Goal: Task Accomplishment & Management: Use online tool/utility

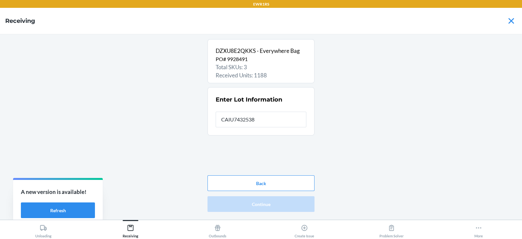
type input "CAIU7432538"
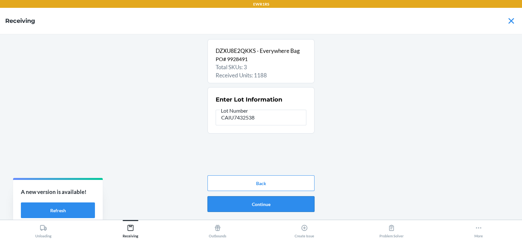
click at [260, 211] on button "Continue" at bounding box center [261, 204] width 107 height 16
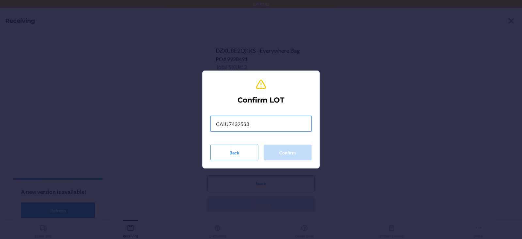
type input "CAIU7432538"
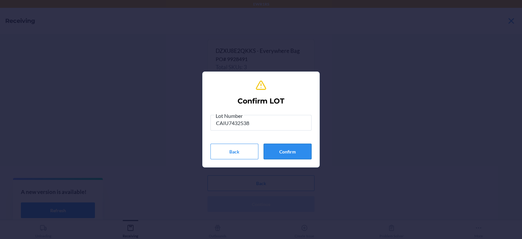
click at [291, 151] on button "Confirm" at bounding box center [288, 152] width 48 height 16
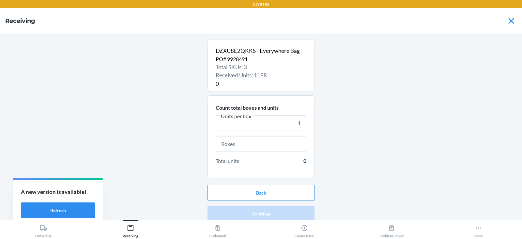
type input "1"
click at [282, 144] on input "text" at bounding box center [261, 144] width 91 height 16
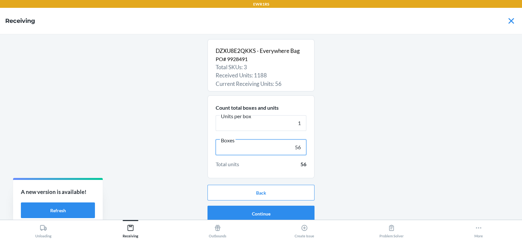
scroll to position [4, 0]
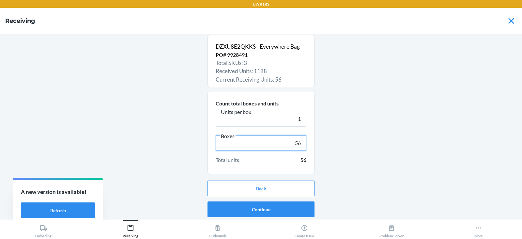
type input "56"
click at [277, 208] on button "Continue" at bounding box center [261, 209] width 107 height 16
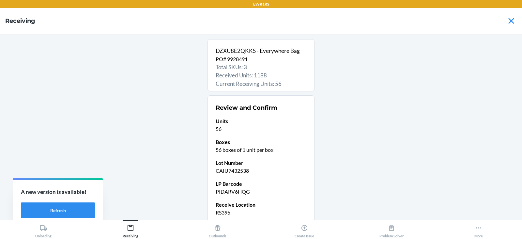
scroll to position [56, 0]
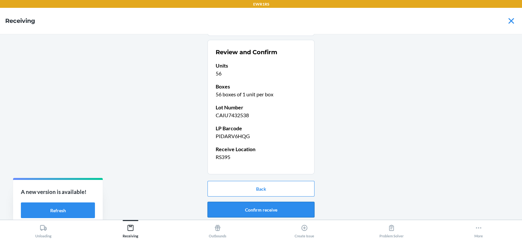
click at [264, 209] on button "Confirm receive" at bounding box center [261, 210] width 107 height 16
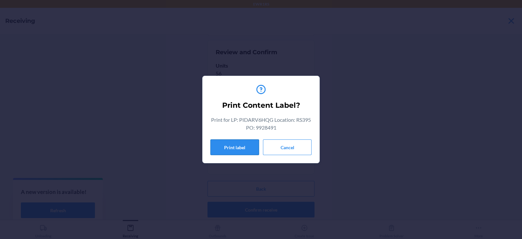
click at [227, 147] on button "Print label" at bounding box center [235, 147] width 49 height 16
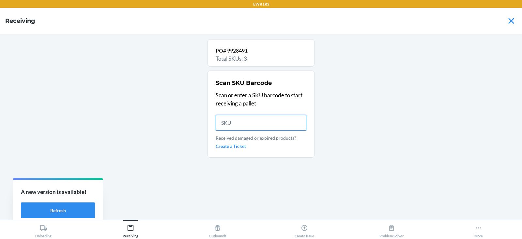
scroll to position [0, 0]
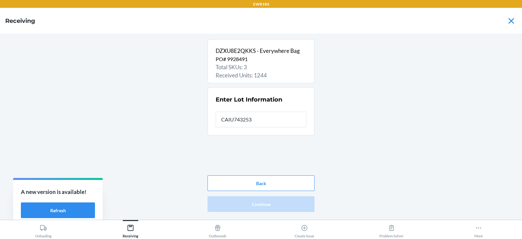
type input "CAIU7432538"
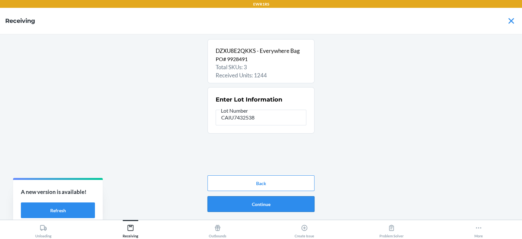
click at [260, 204] on button "Continue" at bounding box center [261, 204] width 107 height 16
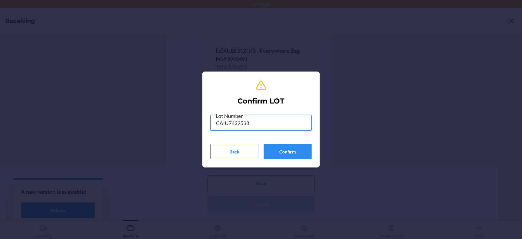
type input "CAIU7432538"
click at [289, 152] on button "Confirm" at bounding box center [288, 152] width 48 height 16
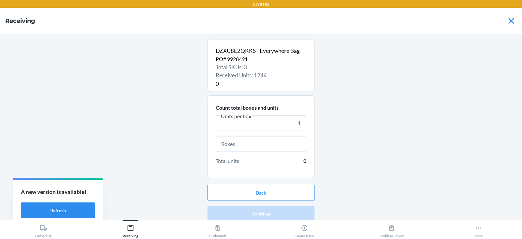
type input "1"
click at [267, 144] on input "text" at bounding box center [261, 144] width 91 height 16
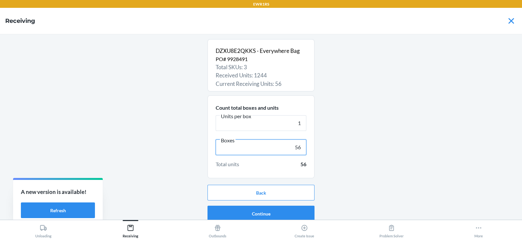
scroll to position [4, 0]
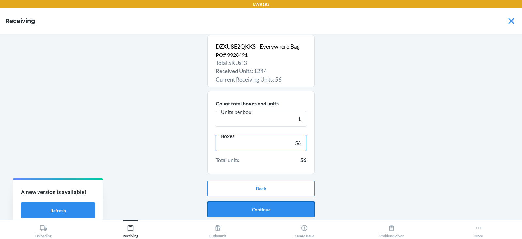
type input "56"
click at [266, 207] on button "Continue" at bounding box center [261, 209] width 107 height 16
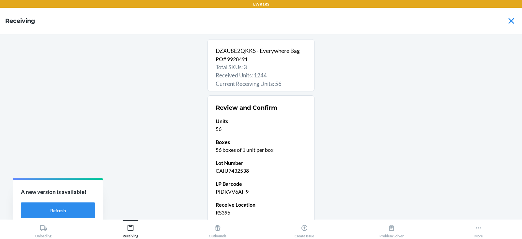
scroll to position [56, 0]
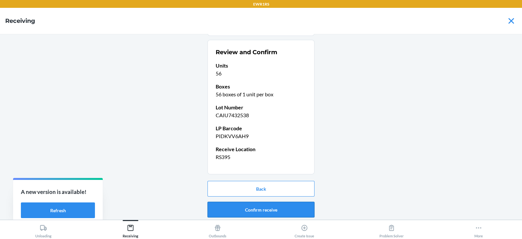
click at [258, 216] on button "Confirm receive" at bounding box center [261, 210] width 107 height 16
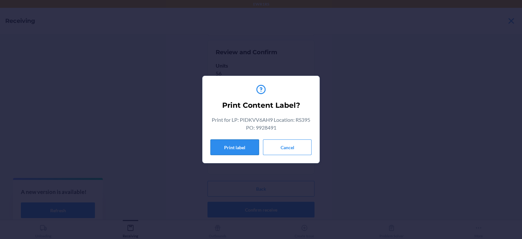
click at [227, 144] on button "Print label" at bounding box center [235, 147] width 49 height 16
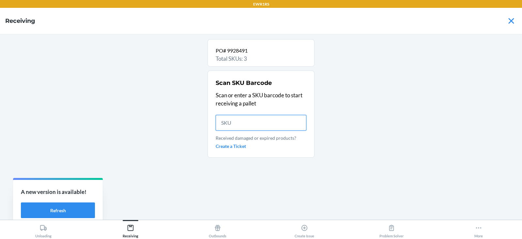
scroll to position [0, 0]
type input "8"
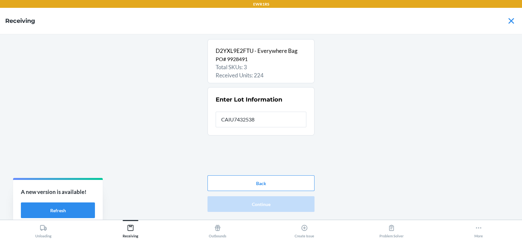
type input "CAIU7432538"
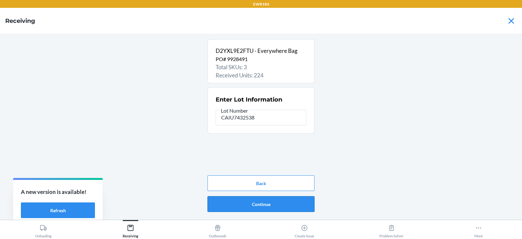
click at [269, 207] on button "Continue" at bounding box center [261, 204] width 107 height 16
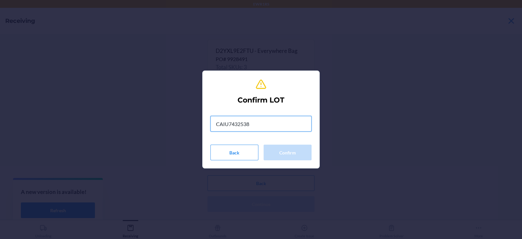
type input "CAIU7432538"
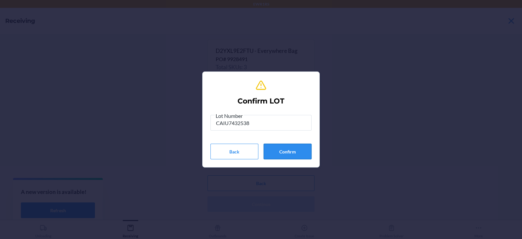
click at [282, 154] on button "Confirm" at bounding box center [288, 152] width 48 height 16
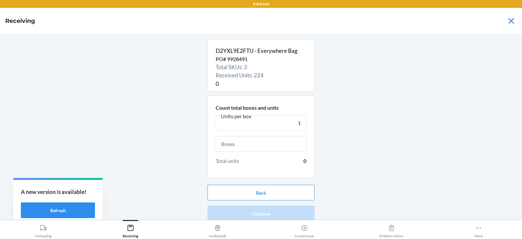
type input "1"
click at [247, 146] on input "text" at bounding box center [261, 144] width 91 height 16
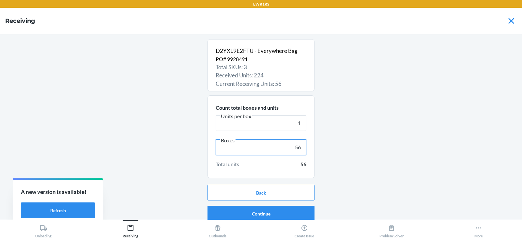
scroll to position [4, 0]
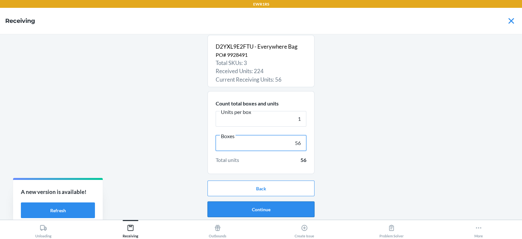
type input "56"
click at [269, 209] on button "Continue" at bounding box center [261, 209] width 107 height 16
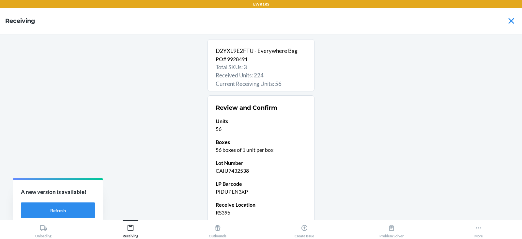
scroll to position [56, 0]
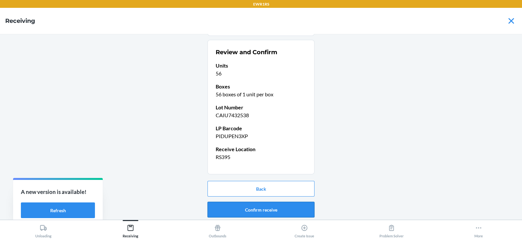
click at [266, 211] on button "Confirm receive" at bounding box center [261, 210] width 107 height 16
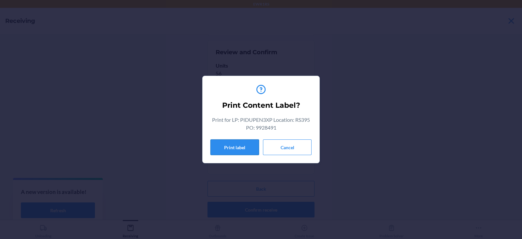
click at [231, 147] on button "Print label" at bounding box center [235, 147] width 49 height 16
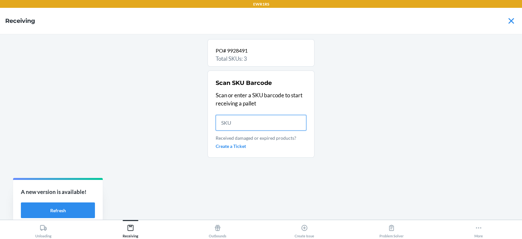
scroll to position [0, 0]
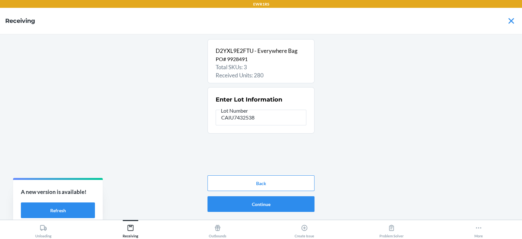
type input "CAIU7432538"
click at [284, 210] on button "Continue" at bounding box center [261, 204] width 107 height 16
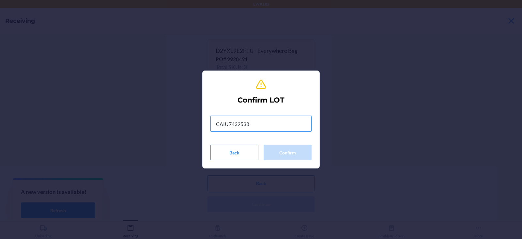
type input "CAIU7432538"
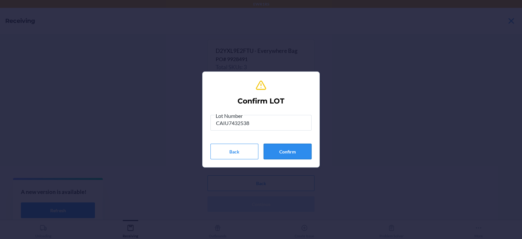
click at [290, 157] on button "Confirm" at bounding box center [288, 152] width 48 height 16
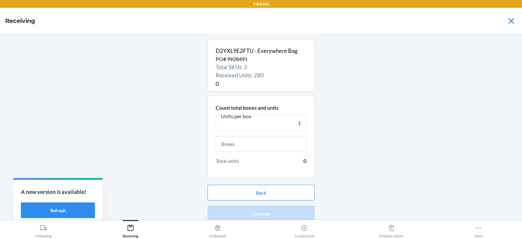
type input "1"
click at [262, 144] on input "text" at bounding box center [261, 144] width 91 height 16
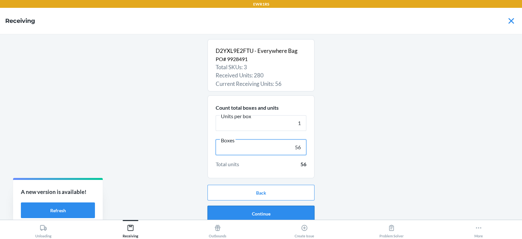
type input "56"
click at [262, 212] on button "Continue" at bounding box center [261, 214] width 107 height 16
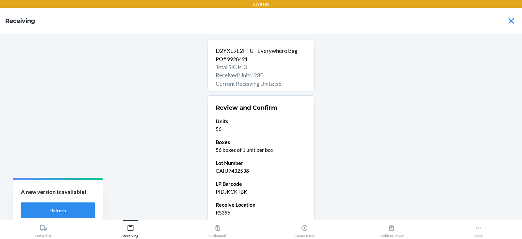
scroll to position [56, 0]
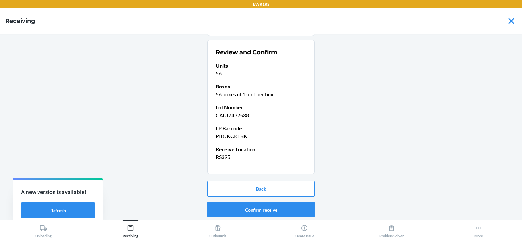
click at [252, 209] on button "Confirm receive" at bounding box center [261, 210] width 107 height 16
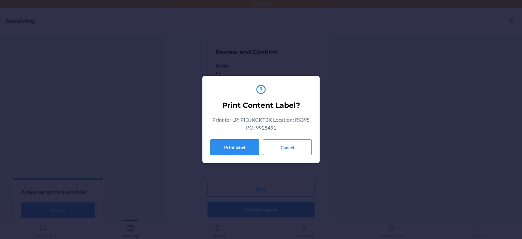
click at [224, 144] on button "Print label" at bounding box center [235, 147] width 49 height 16
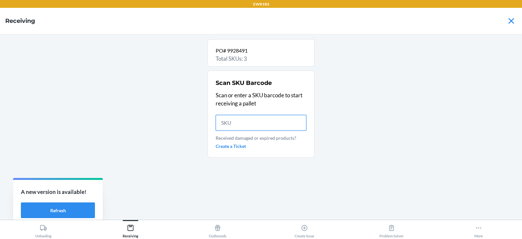
scroll to position [0, 0]
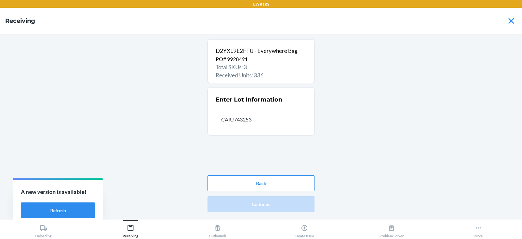
type input "CAIU7432538"
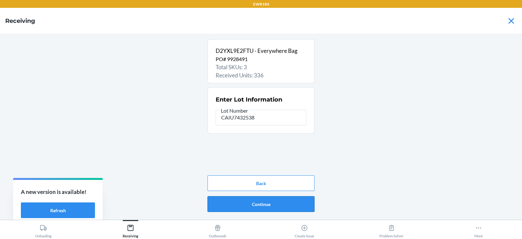
click at [260, 204] on button "Continue" at bounding box center [261, 204] width 107 height 16
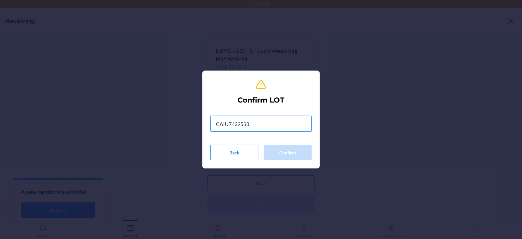
type input "CAIU7432538"
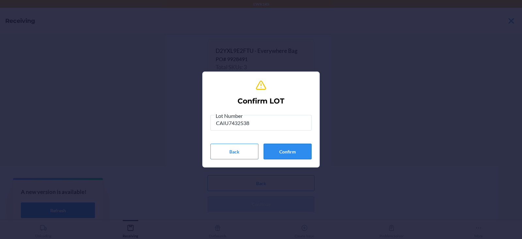
click at [293, 154] on button "Confirm" at bounding box center [288, 152] width 48 height 16
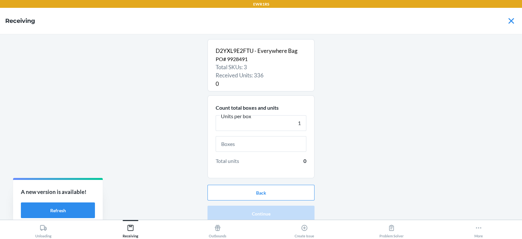
type input "1"
click at [240, 147] on input "text" at bounding box center [261, 144] width 91 height 16
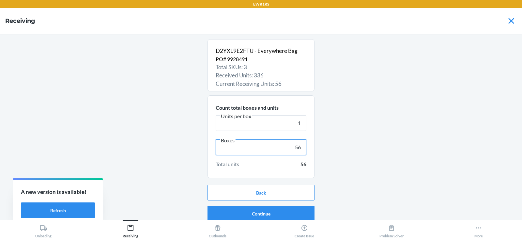
scroll to position [4, 0]
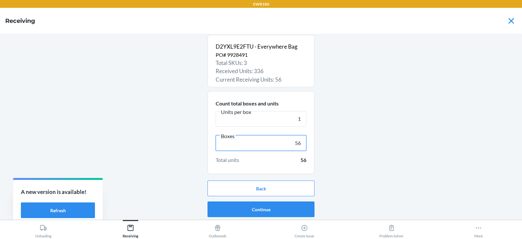
type input "56"
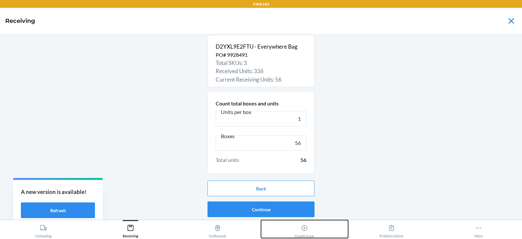
click at [268, 220] on button "Create Issue" at bounding box center [304, 229] width 87 height 18
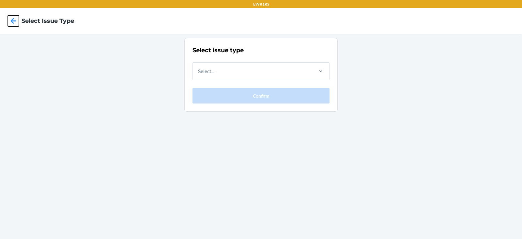
click at [13, 21] on icon at bounding box center [14, 21] width 6 height 6
click at [13, 24] on icon at bounding box center [13, 20] width 11 height 11
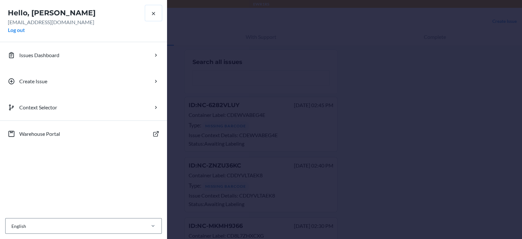
click at [152, 10] on icon "button" at bounding box center [154, 13] width 6 height 6
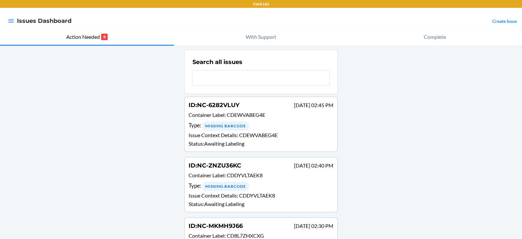
click at [11, 21] on icon "button" at bounding box center [11, 20] width 6 height 3
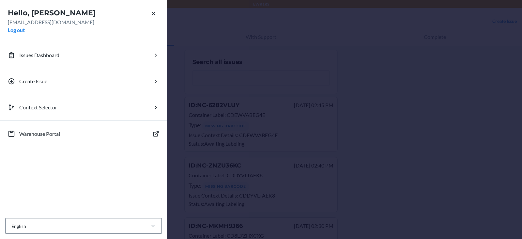
click at [62, 136] on button "Warehouse Portal" at bounding box center [83, 134] width 167 height 26
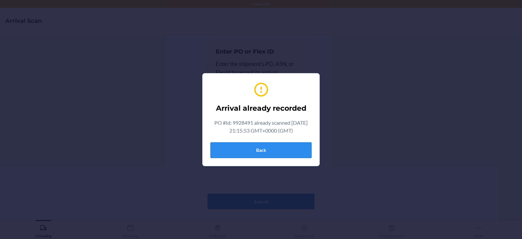
click at [249, 153] on button "Back" at bounding box center [261, 150] width 101 height 16
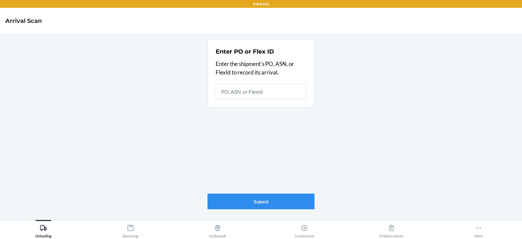
click at [134, 232] on div "Receiving" at bounding box center [131, 230] width 16 height 16
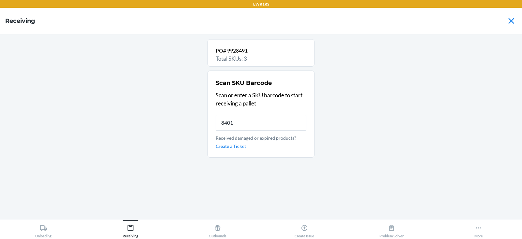
type input "84016"
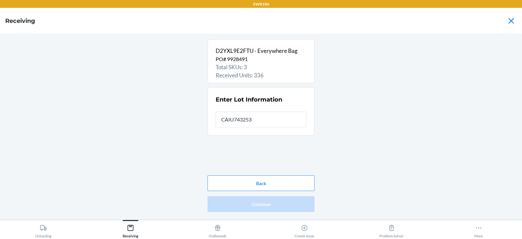
type input "CAIU7432538"
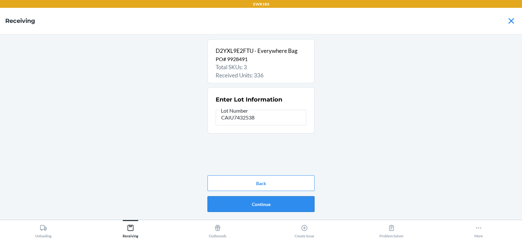
click at [276, 207] on button "Continue" at bounding box center [261, 204] width 107 height 16
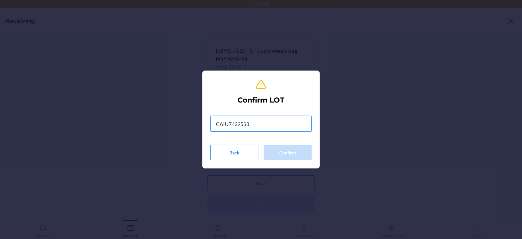
type input "CAIU7432538"
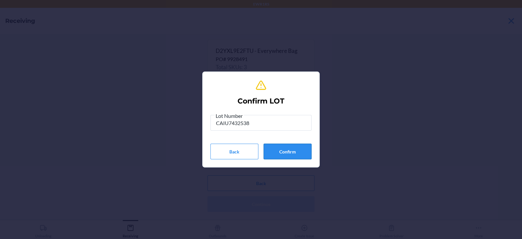
click at [290, 151] on button "Confirm" at bounding box center [288, 152] width 48 height 16
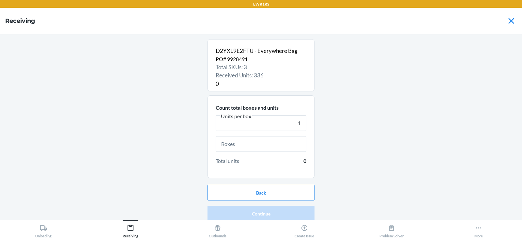
type input "1"
click at [258, 149] on input "text" at bounding box center [261, 144] width 91 height 16
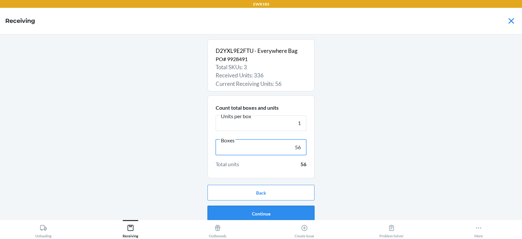
type input "56"
click at [267, 216] on button "Continue" at bounding box center [261, 214] width 107 height 16
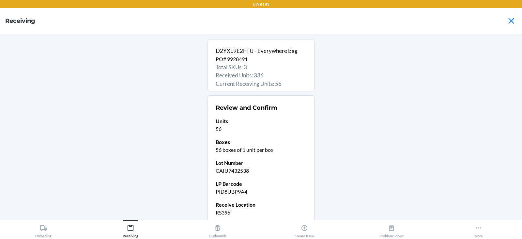
scroll to position [56, 0]
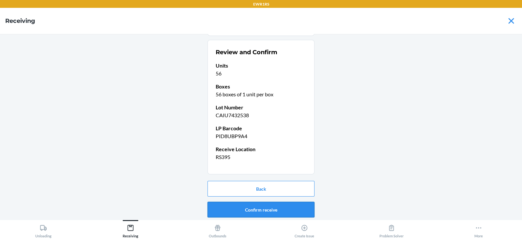
click at [252, 209] on button "Confirm receive" at bounding box center [261, 210] width 107 height 16
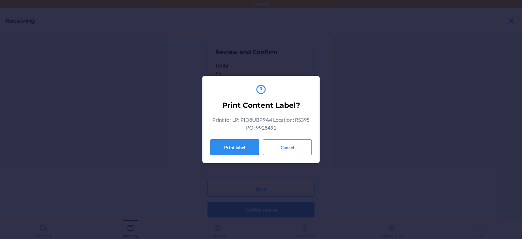
click at [225, 148] on button "Print label" at bounding box center [235, 147] width 49 height 16
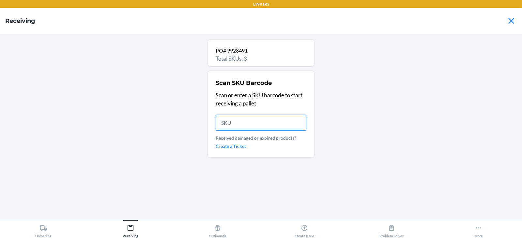
scroll to position [0, 0]
type input "840"
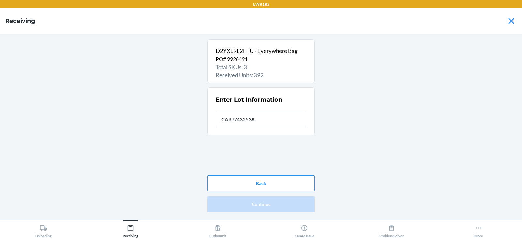
type input "CAIU7432538"
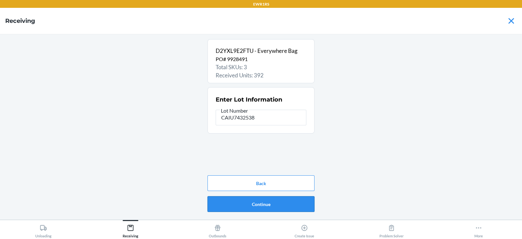
click at [285, 200] on button "Continue" at bounding box center [261, 204] width 107 height 16
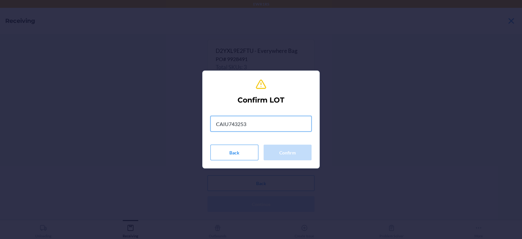
type input "CAIU7432538"
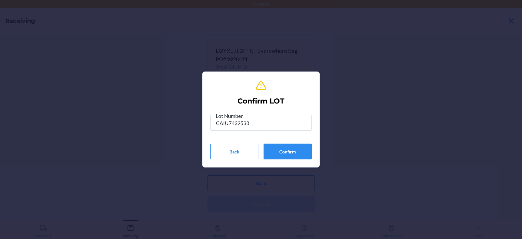
click at [287, 151] on button "Confirm" at bounding box center [288, 152] width 48 height 16
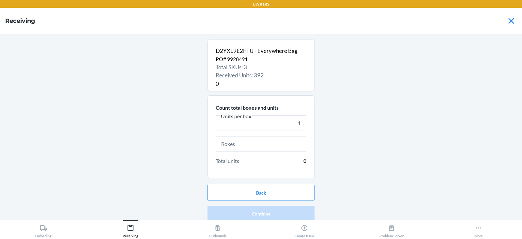
type input "1"
click at [252, 142] on input "text" at bounding box center [261, 144] width 91 height 16
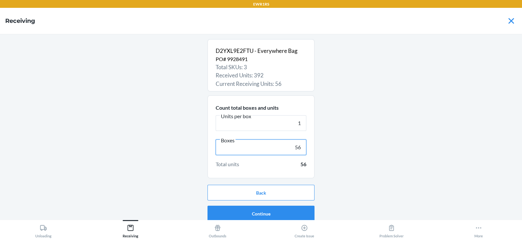
scroll to position [4, 0]
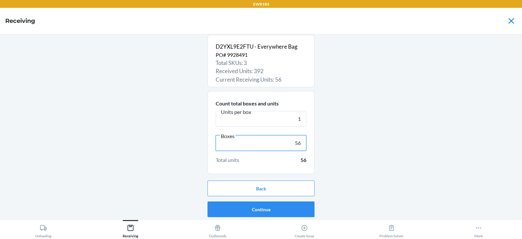
type input "56"
click at [264, 211] on button "Continue" at bounding box center [261, 209] width 107 height 16
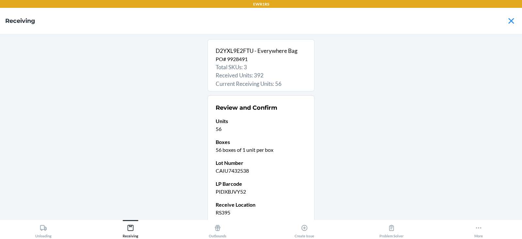
scroll to position [56, 0]
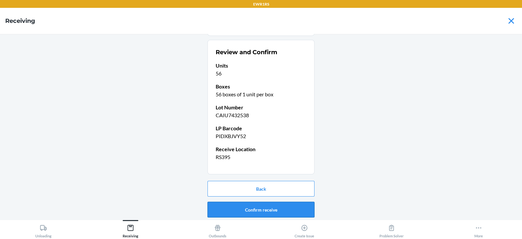
click at [248, 203] on button "Confirm receive" at bounding box center [261, 210] width 107 height 16
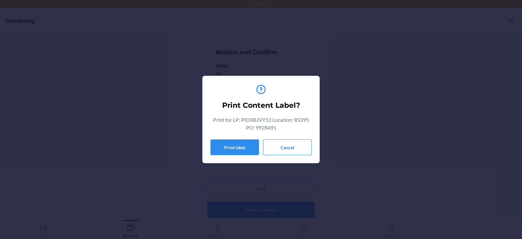
click at [224, 145] on button "Print label" at bounding box center [235, 147] width 49 height 16
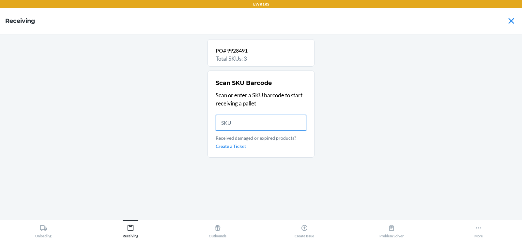
scroll to position [0, 0]
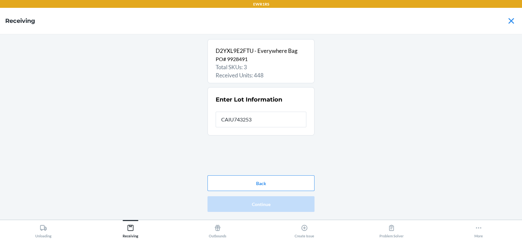
type input "CAIU7432538"
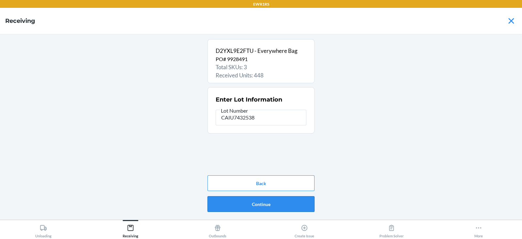
click at [254, 204] on button "Continue" at bounding box center [261, 204] width 107 height 16
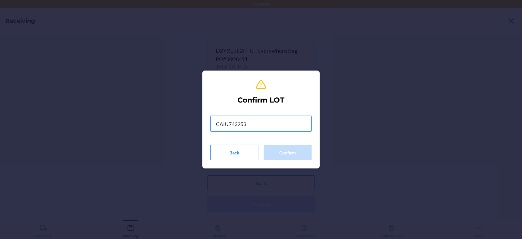
type input "CAIU7432538"
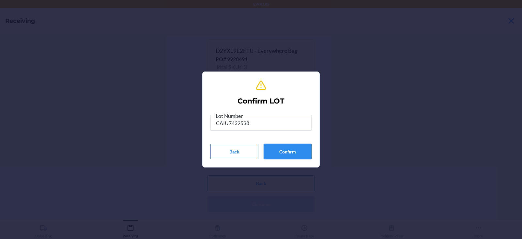
click at [289, 151] on button "Confirm" at bounding box center [288, 152] width 48 height 16
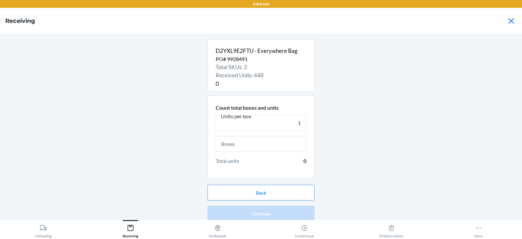
type input "1"
click at [257, 144] on input "text" at bounding box center [261, 144] width 91 height 16
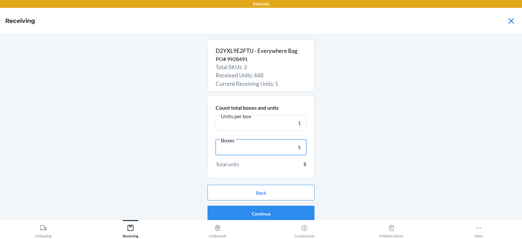
type input "56"
click at [270, 186] on button "Back" at bounding box center [261, 193] width 107 height 16
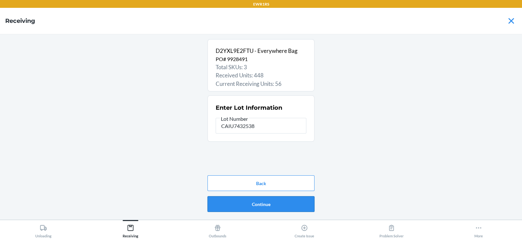
click at [268, 206] on button "Continue" at bounding box center [261, 204] width 107 height 16
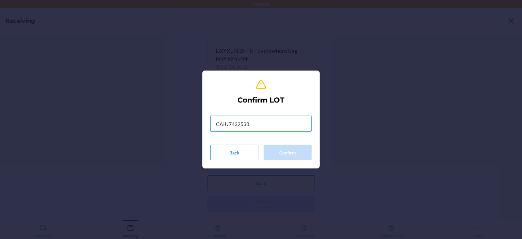
type input "CAIU7432538"
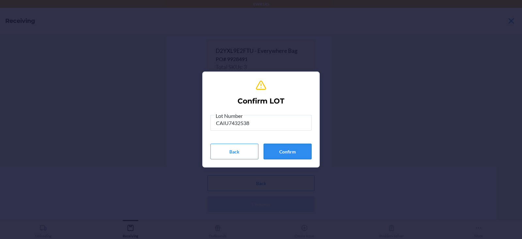
click at [284, 152] on button "Confirm" at bounding box center [288, 152] width 48 height 16
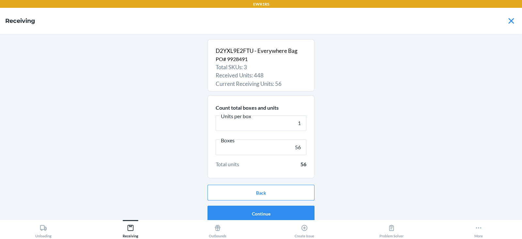
scroll to position [4, 0]
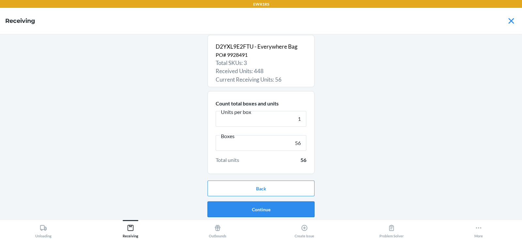
click at [252, 208] on button "Continue" at bounding box center [261, 209] width 107 height 16
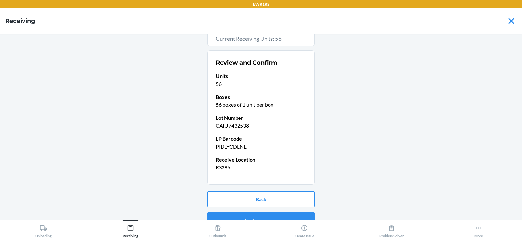
scroll to position [56, 0]
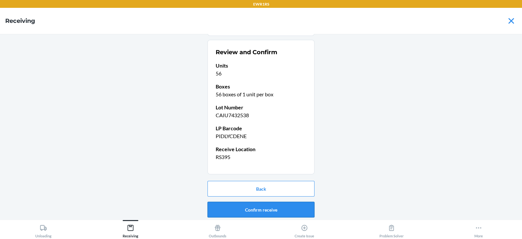
click at [248, 209] on button "Confirm receive" at bounding box center [261, 210] width 107 height 16
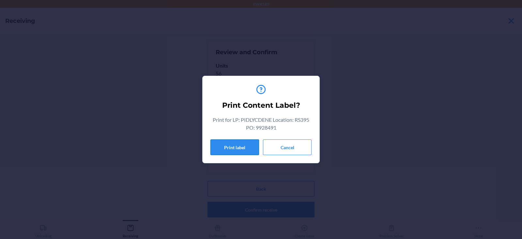
click at [231, 141] on button "Print label" at bounding box center [235, 147] width 49 height 16
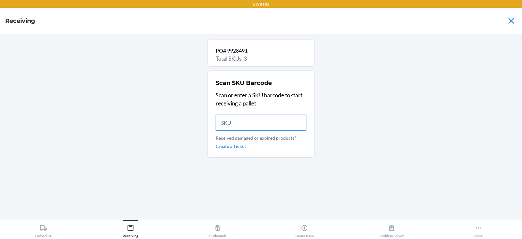
scroll to position [0, 0]
type input "8401"
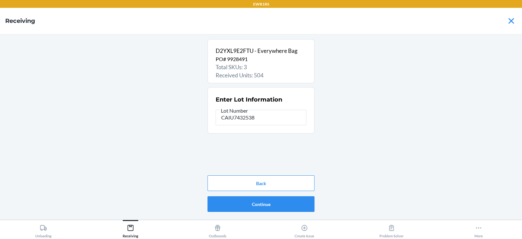
type input "CAIU7432538"
click at [267, 207] on button "Continue" at bounding box center [261, 204] width 107 height 16
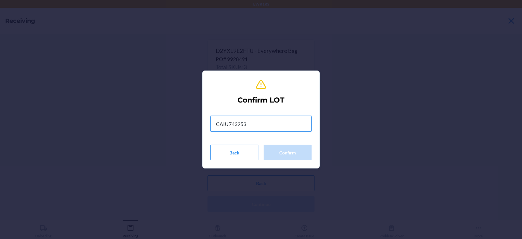
type input "CAIU7432538"
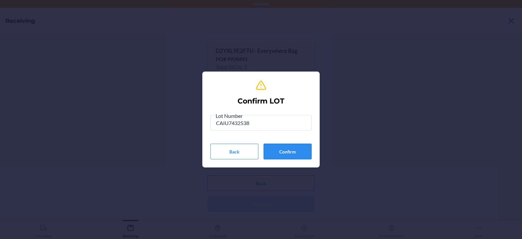
click at [297, 158] on button "Confirm" at bounding box center [288, 152] width 48 height 16
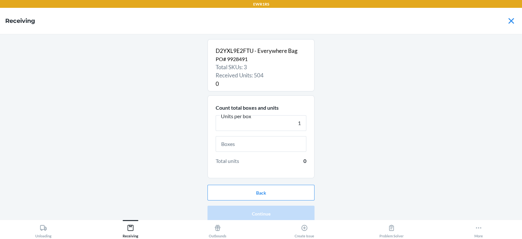
type input "1"
click at [253, 144] on input "text" at bounding box center [261, 144] width 91 height 16
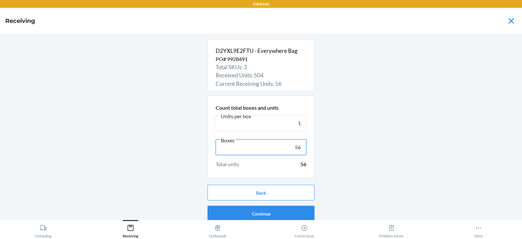
scroll to position [4, 0]
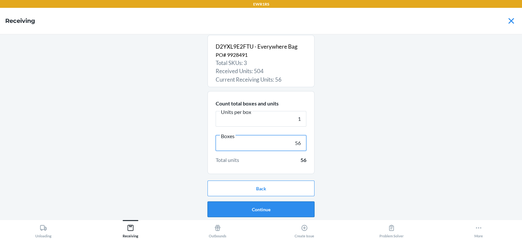
type input "56"
click at [260, 209] on button "Continue" at bounding box center [261, 209] width 107 height 16
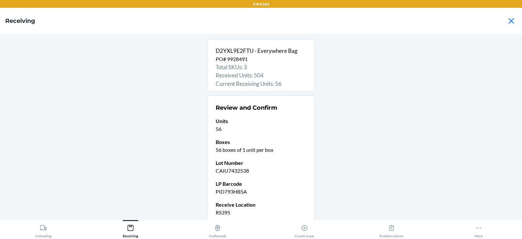
scroll to position [56, 0]
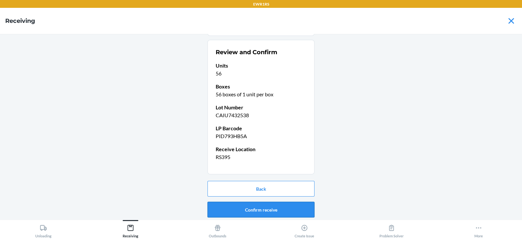
click at [255, 214] on button "Confirm receive" at bounding box center [261, 210] width 107 height 16
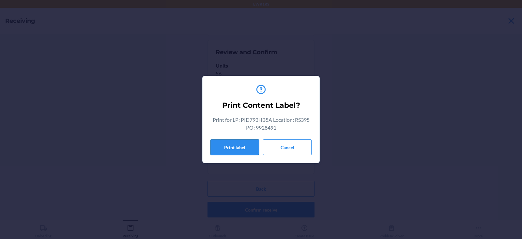
click at [245, 150] on button "Print label" at bounding box center [235, 147] width 49 height 16
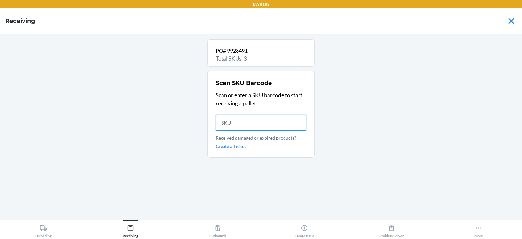
scroll to position [0, 0]
type input "8401687137"
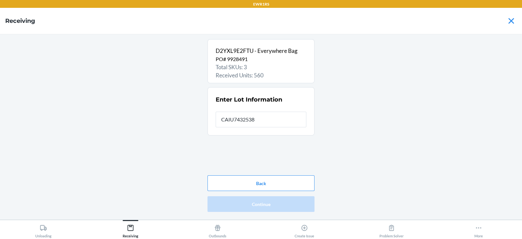
type input "CAIU7432538"
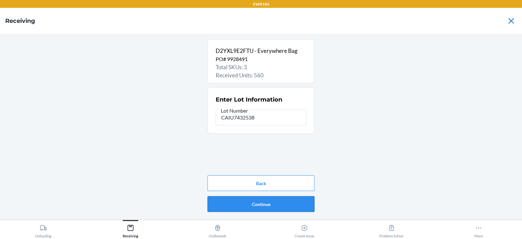
click at [258, 199] on button "Continue" at bounding box center [261, 204] width 107 height 16
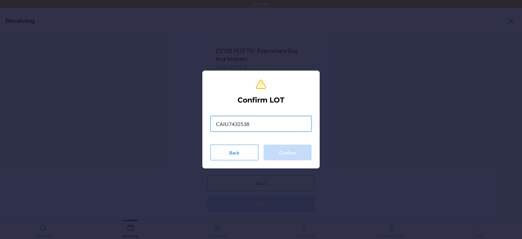
type input "CAIU7432538"
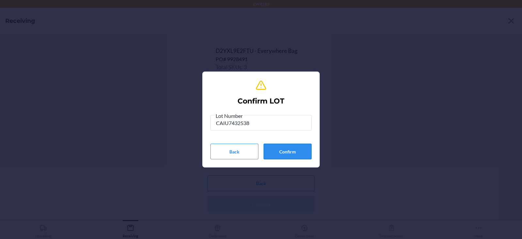
click at [295, 151] on button "Confirm" at bounding box center [288, 152] width 48 height 16
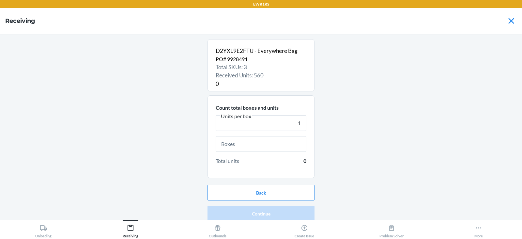
type input "1"
click at [261, 146] on input "text" at bounding box center [261, 144] width 91 height 16
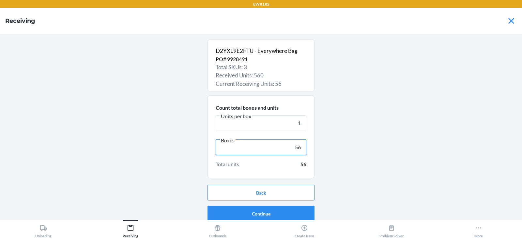
type input "56"
click at [258, 212] on button "Continue" at bounding box center [261, 214] width 107 height 16
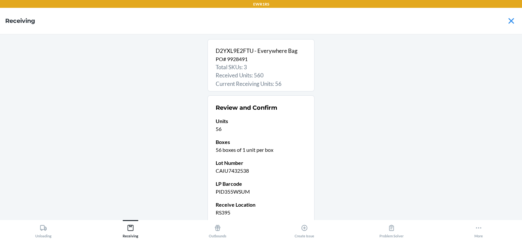
scroll to position [56, 0]
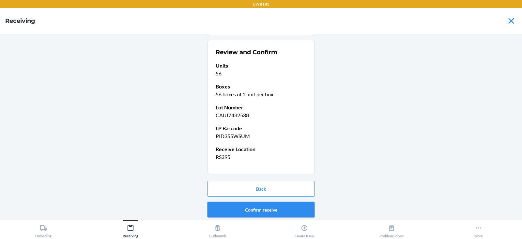
click at [251, 211] on button "Confirm receive" at bounding box center [261, 210] width 107 height 16
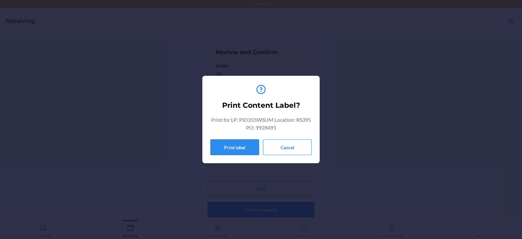
click at [234, 150] on button "Print label" at bounding box center [235, 147] width 49 height 16
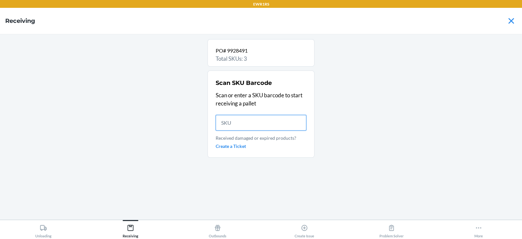
scroll to position [0, 0]
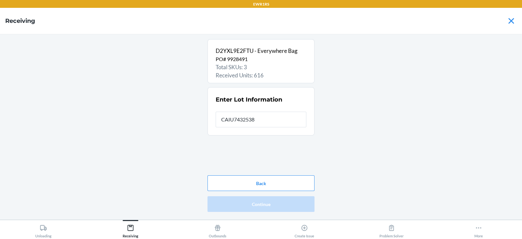
type input "CAIU7432538"
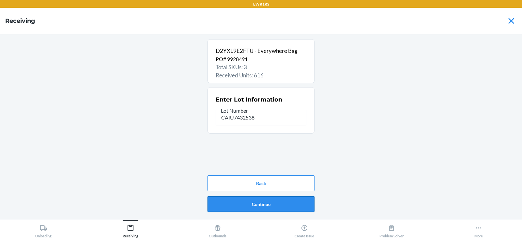
click at [255, 206] on button "Continue" at bounding box center [261, 204] width 107 height 16
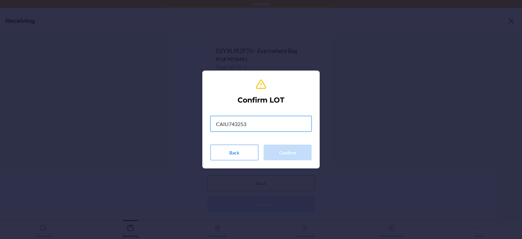
type input "CAIU7432538"
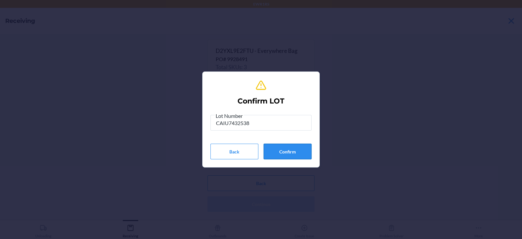
click at [291, 152] on button "Confirm" at bounding box center [288, 152] width 48 height 16
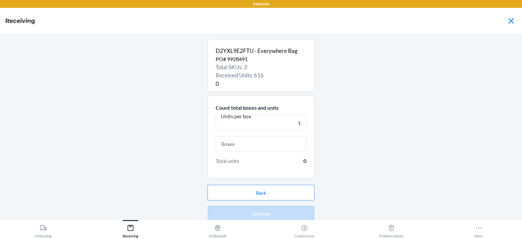
type input "1"
click at [262, 144] on input "text" at bounding box center [261, 144] width 91 height 16
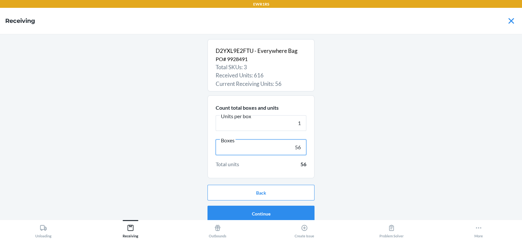
scroll to position [4, 0]
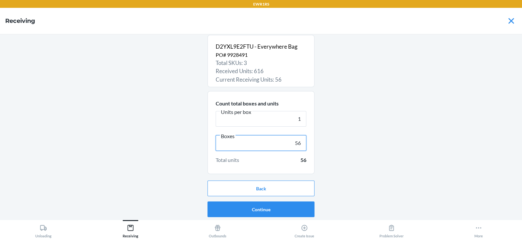
type input "56"
click at [265, 206] on button "Continue" at bounding box center [261, 209] width 107 height 16
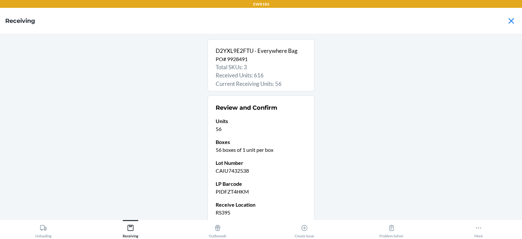
scroll to position [56, 0]
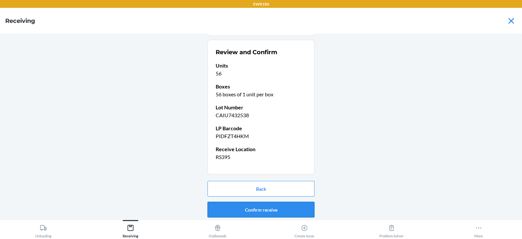
click at [260, 209] on button "Confirm receive" at bounding box center [261, 210] width 107 height 16
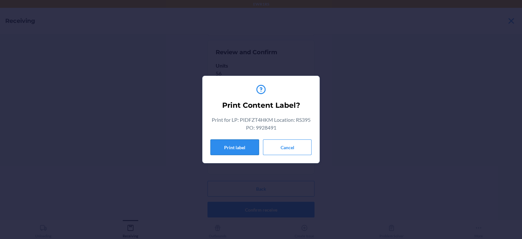
click at [225, 151] on button "Print label" at bounding box center [235, 147] width 49 height 16
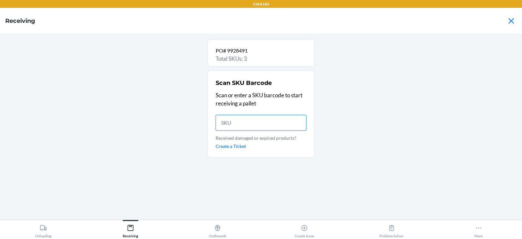
scroll to position [0, 0]
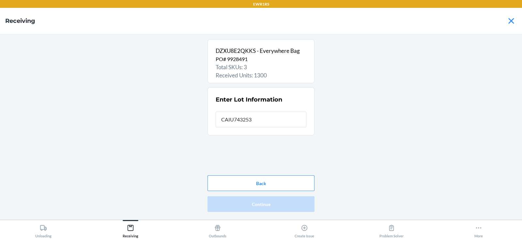
type input "CAIU7432538"
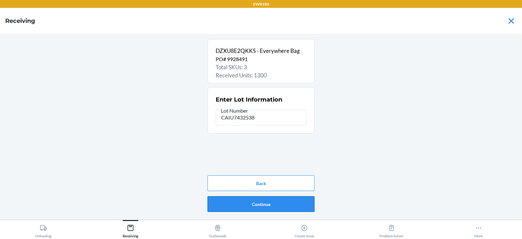
click at [262, 211] on button "Continue" at bounding box center [261, 204] width 107 height 16
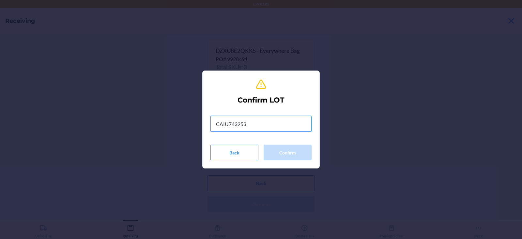
type input "CAIU7432538"
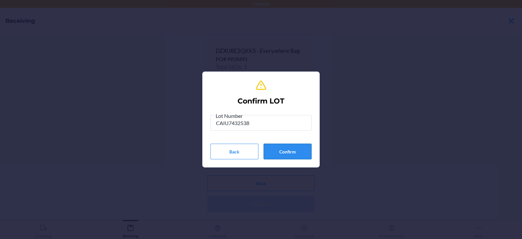
click at [284, 156] on button "Confirm" at bounding box center [288, 152] width 48 height 16
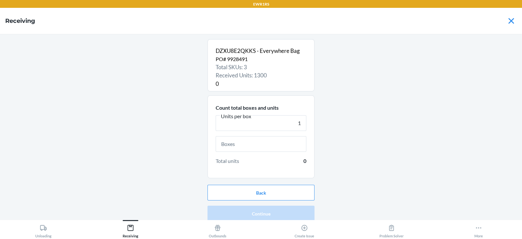
type input "1"
click at [240, 143] on input "text" at bounding box center [261, 144] width 91 height 16
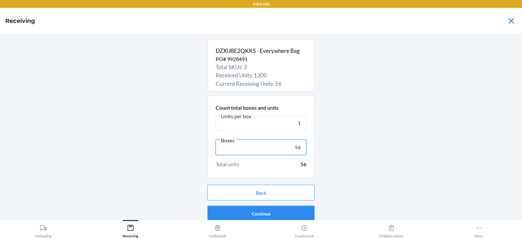
scroll to position [4, 0]
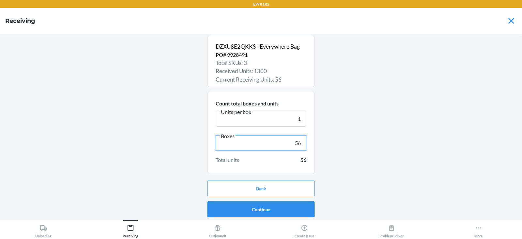
type input "56"
click at [263, 214] on button "Continue" at bounding box center [261, 209] width 107 height 16
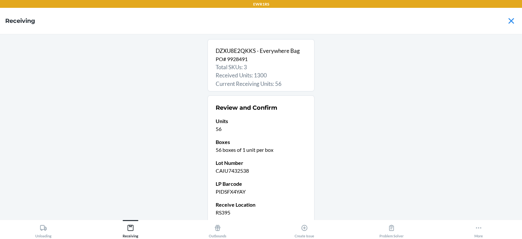
scroll to position [56, 0]
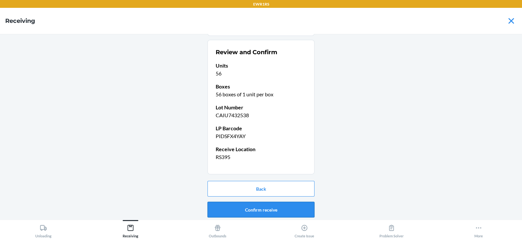
click at [254, 208] on button "Confirm receive" at bounding box center [261, 210] width 107 height 16
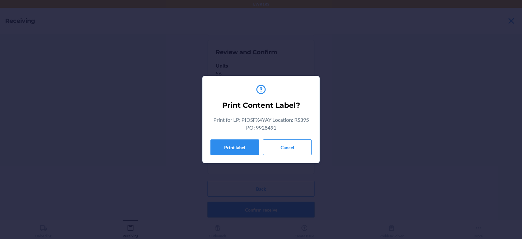
click at [223, 149] on button "Print label" at bounding box center [235, 147] width 49 height 16
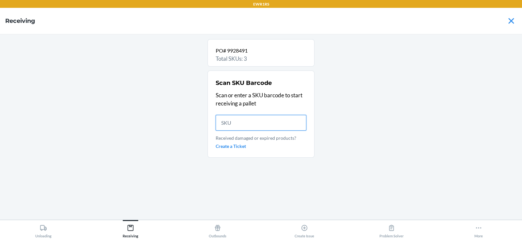
scroll to position [0, 0]
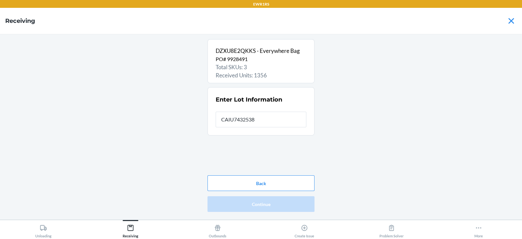
type input "CAIU7432538"
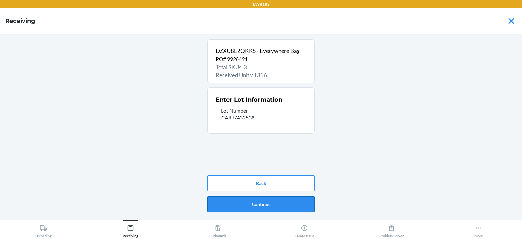
click at [254, 204] on button "Continue" at bounding box center [261, 204] width 107 height 16
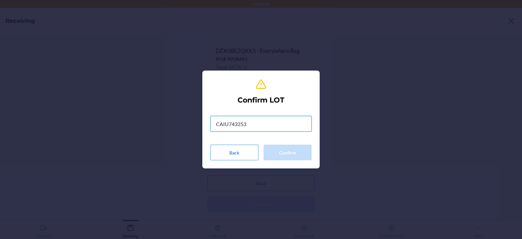
type input "CAIU7432538"
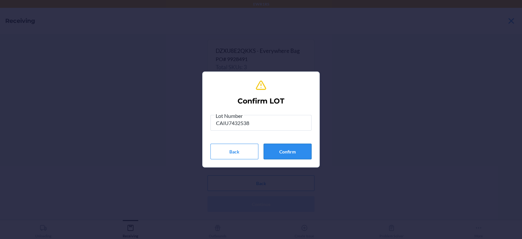
click at [290, 152] on button "Confirm" at bounding box center [288, 152] width 48 height 16
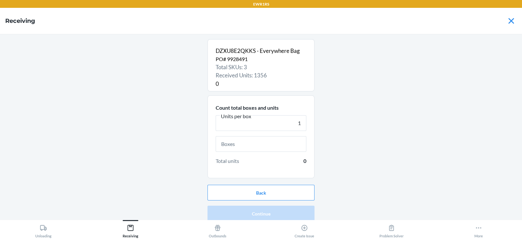
type input "1"
click at [276, 144] on input "text" at bounding box center [261, 144] width 91 height 16
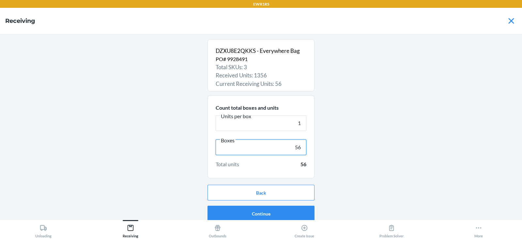
scroll to position [4, 0]
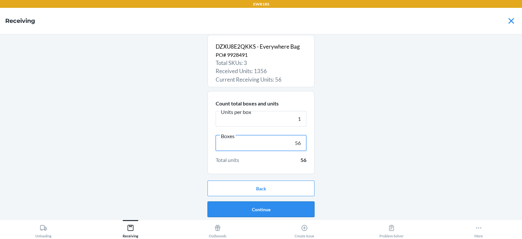
type input "56"
click at [258, 206] on button "Continue" at bounding box center [261, 209] width 107 height 16
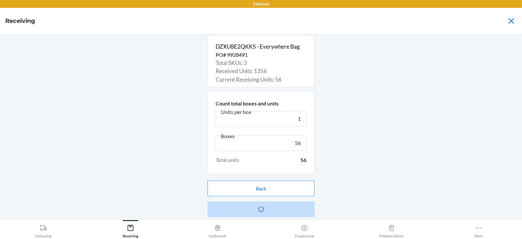
scroll to position [0, 0]
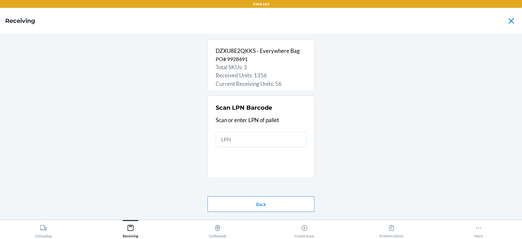
type input "P"
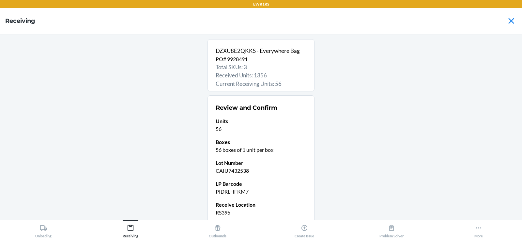
scroll to position [56, 0]
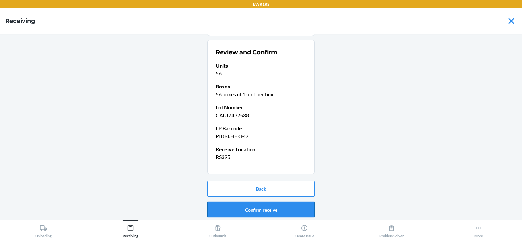
click at [245, 212] on button "Confirm receive" at bounding box center [261, 210] width 107 height 16
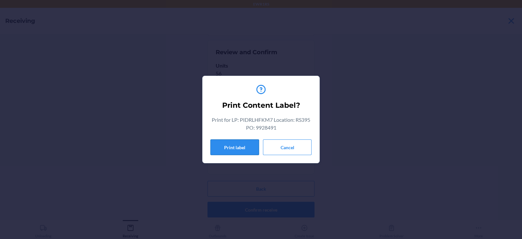
click at [214, 150] on button "Print label" at bounding box center [235, 147] width 49 height 16
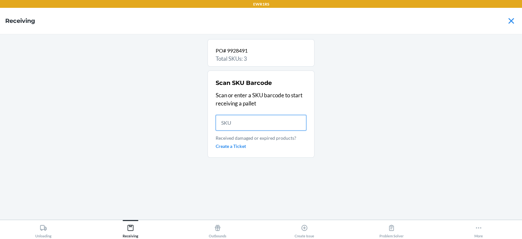
scroll to position [0, 0]
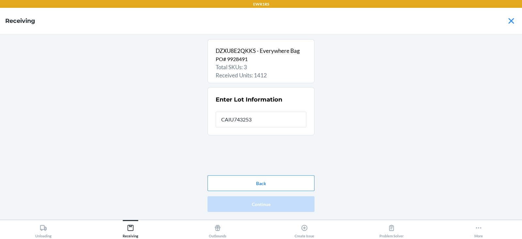
type input "CAIU7432538"
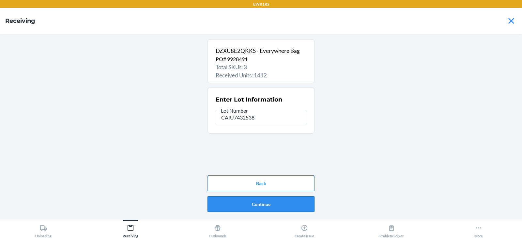
click at [250, 199] on button "Continue" at bounding box center [261, 204] width 107 height 16
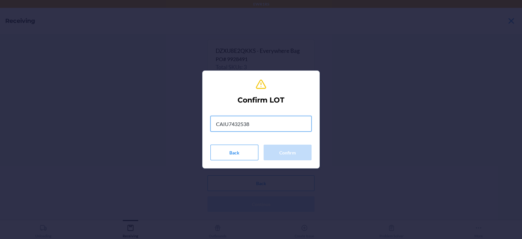
type input "CAIU7432538"
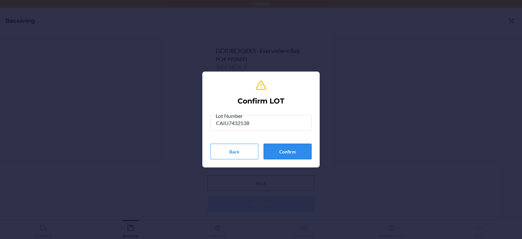
click at [283, 145] on button "Confirm" at bounding box center [288, 152] width 48 height 16
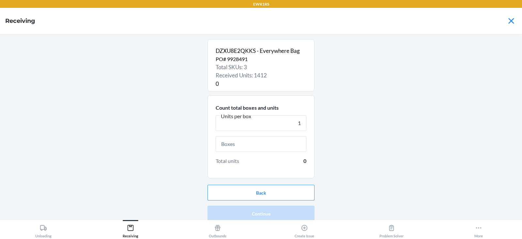
type input "1"
click at [267, 144] on input "text" at bounding box center [261, 144] width 91 height 16
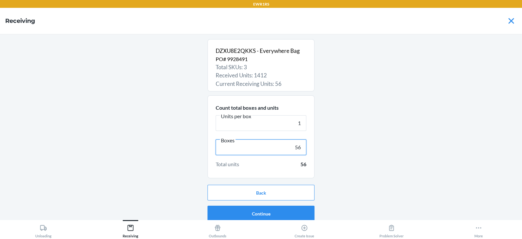
scroll to position [4, 0]
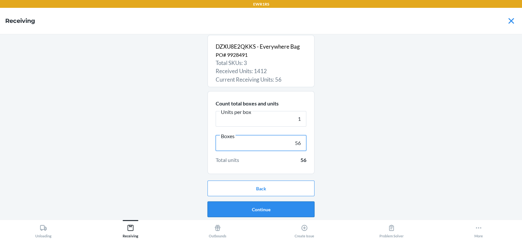
type input "56"
click at [247, 205] on button "Continue" at bounding box center [261, 209] width 107 height 16
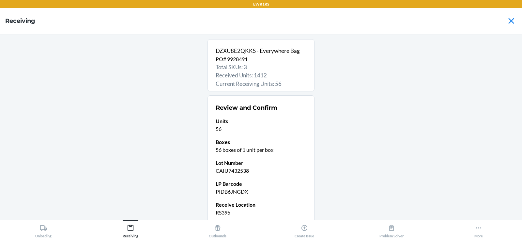
scroll to position [56, 0]
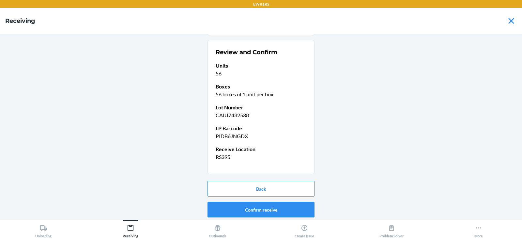
click at [246, 210] on button "Confirm receive" at bounding box center [261, 210] width 107 height 16
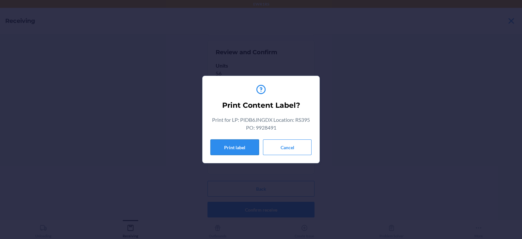
click at [246, 148] on button "Print label" at bounding box center [235, 147] width 49 height 16
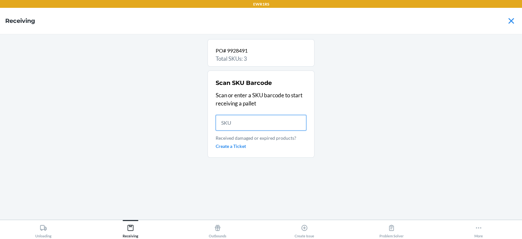
scroll to position [0, 0]
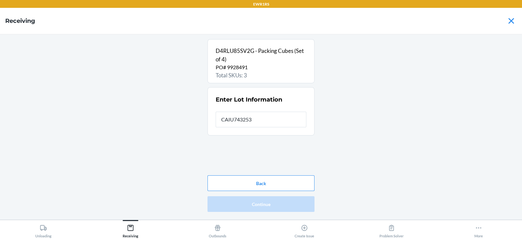
type input "CAIU7432538"
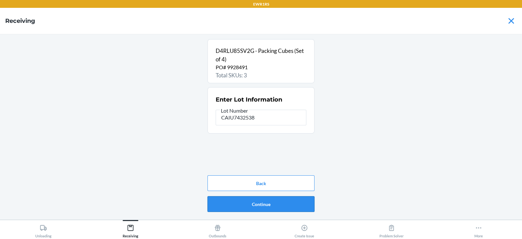
click at [259, 205] on button "Continue" at bounding box center [261, 204] width 107 height 16
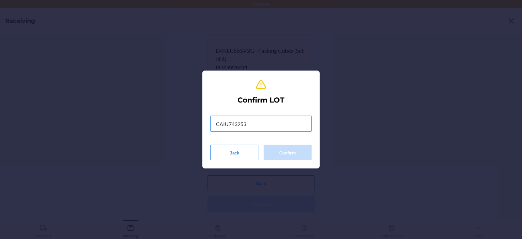
type input "CAIU7432538"
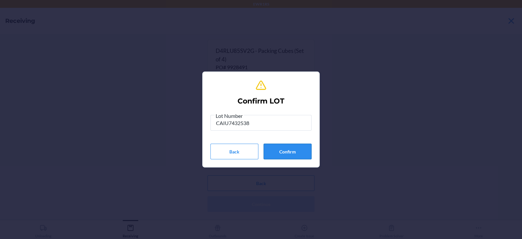
click at [295, 152] on button "Confirm" at bounding box center [288, 152] width 48 height 16
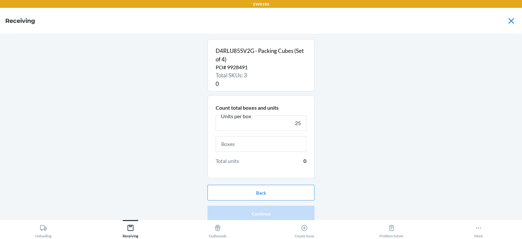
type input "25"
click at [260, 145] on input "text" at bounding box center [261, 144] width 91 height 16
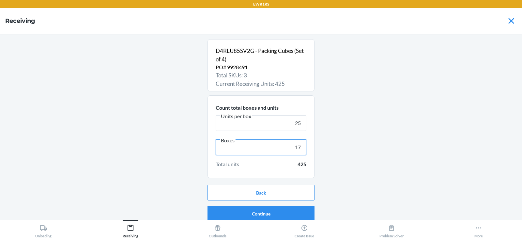
scroll to position [4, 0]
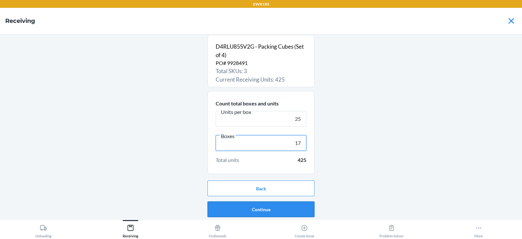
type input "17"
click at [258, 211] on button "Continue" at bounding box center [261, 209] width 107 height 16
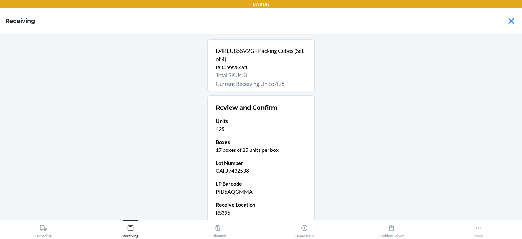
scroll to position [56, 0]
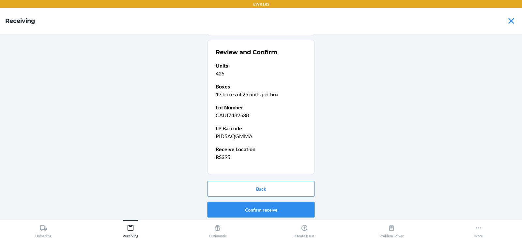
click at [253, 208] on button "Confirm receive" at bounding box center [261, 210] width 107 height 16
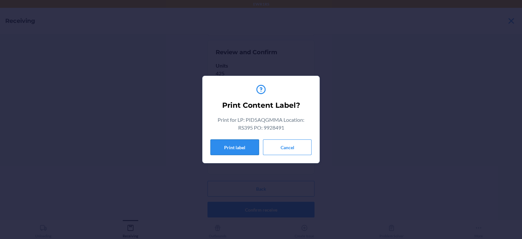
click at [223, 150] on button "Print label" at bounding box center [235, 147] width 49 height 16
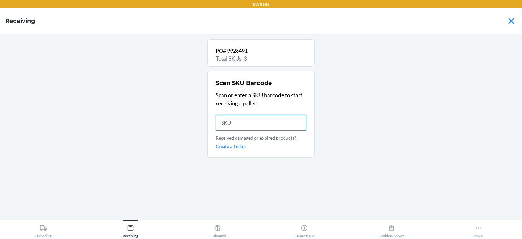
scroll to position [0, 0]
type input "8"
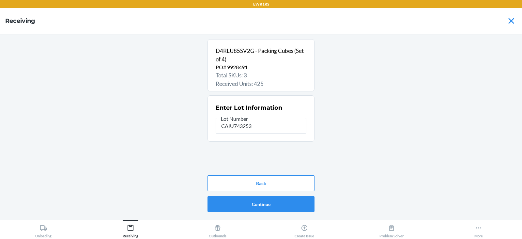
type input "CAIU7432538"
click at [263, 204] on button "Continue" at bounding box center [261, 204] width 107 height 16
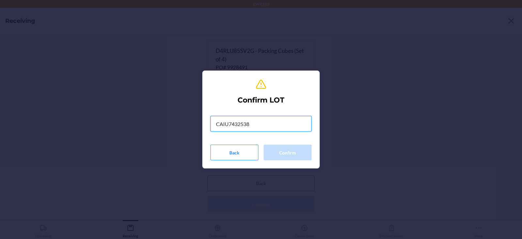
type input "CAIU7432538"
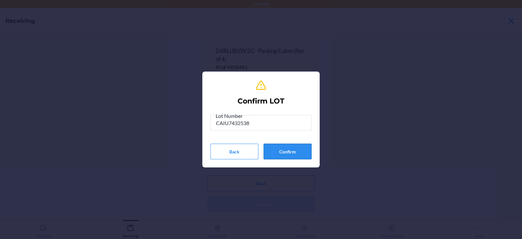
click at [283, 151] on button "Confirm" at bounding box center [288, 152] width 48 height 16
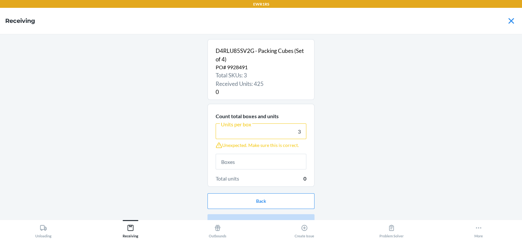
type input "3"
click at [257, 159] on input "text" at bounding box center [261, 162] width 91 height 16
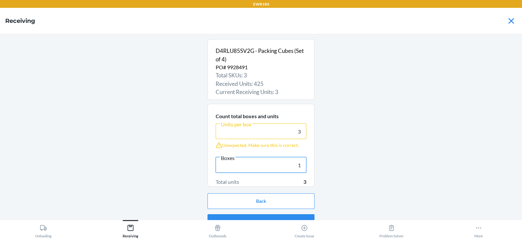
scroll to position [12, 0]
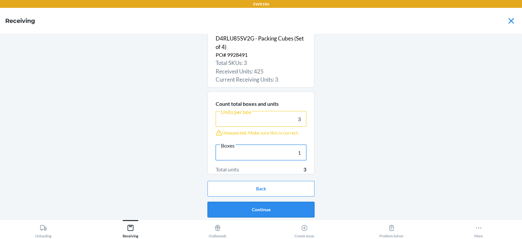
type input "1"
click at [257, 211] on button "Continue" at bounding box center [261, 210] width 107 height 16
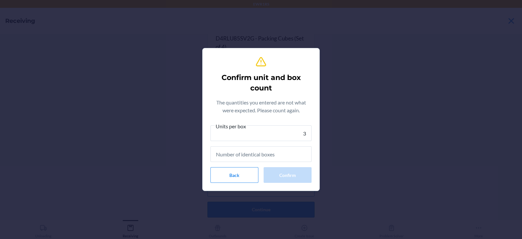
type input "3"
click at [257, 157] on input "text" at bounding box center [261, 154] width 101 height 16
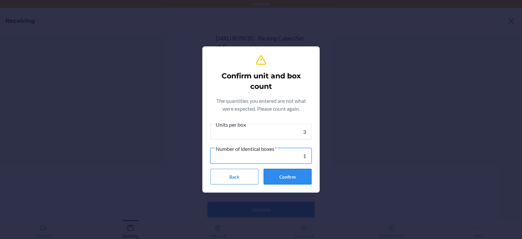
type input "1"
click at [300, 176] on button "Confirm" at bounding box center [288, 177] width 48 height 16
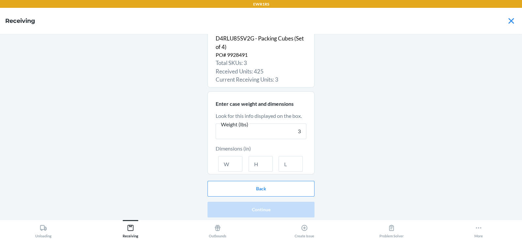
type input "3"
click at [228, 167] on input "text" at bounding box center [230, 164] width 24 height 16
type input "14"
click at [256, 165] on input "text" at bounding box center [261, 164] width 24 height 16
type input "15"
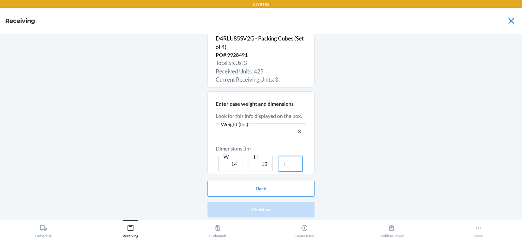
click at [293, 164] on input "text" at bounding box center [291, 164] width 24 height 16
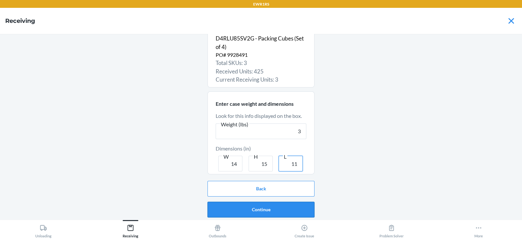
type input "11"
click at [269, 211] on button "Continue" at bounding box center [261, 210] width 107 height 16
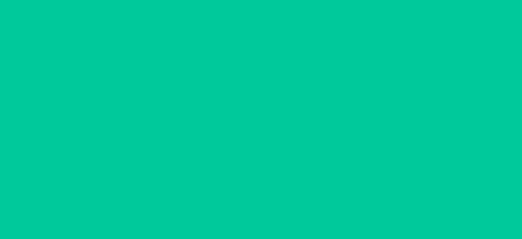
scroll to position [0, 0]
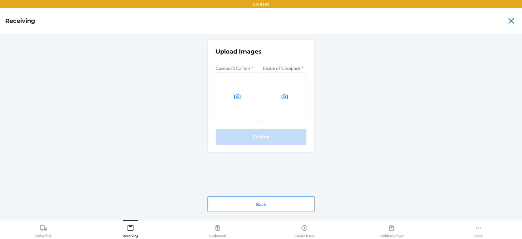
click at [390, 122] on div "Upload Images Casepack Carton * Inside of Casepack * Confirm Back" at bounding box center [261, 126] width 512 height 175
click at [234, 101] on label at bounding box center [237, 96] width 43 height 49
click at [0, 0] on input "file" at bounding box center [0, 0] width 0 height 0
click at [285, 95] on icon at bounding box center [285, 96] width 6 height 5
click at [0, 0] on input "file" at bounding box center [0, 0] width 0 height 0
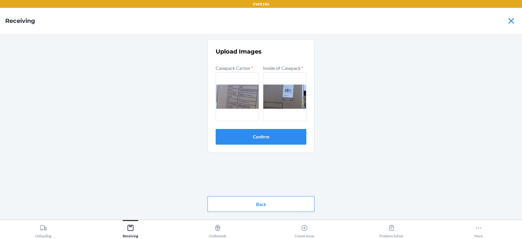
click at [249, 131] on button "Confirm" at bounding box center [261, 137] width 91 height 16
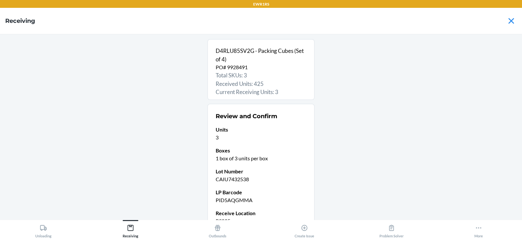
scroll to position [64, 0]
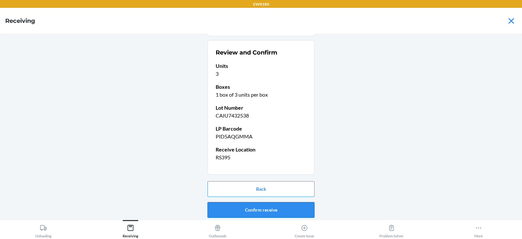
click at [252, 208] on button "Confirm receive" at bounding box center [261, 210] width 107 height 16
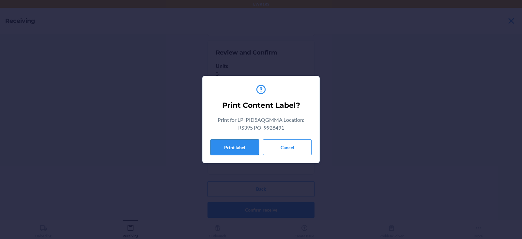
click at [233, 147] on button "Print label" at bounding box center [235, 147] width 49 height 16
